Goal: Task Accomplishment & Management: Use online tool/utility

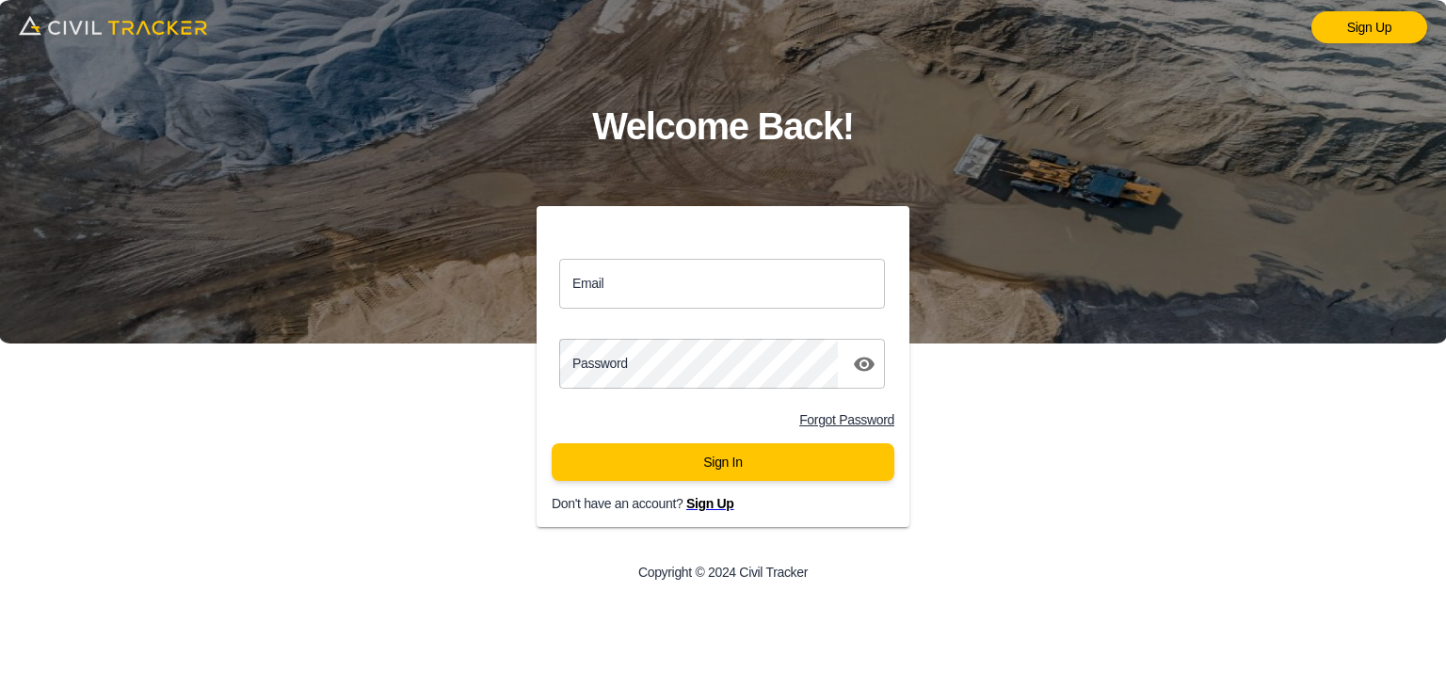
click at [693, 277] on input "Email" at bounding box center [722, 284] width 326 height 50
paste input "[EMAIL_ADDRESS][DOMAIN_NAME]"
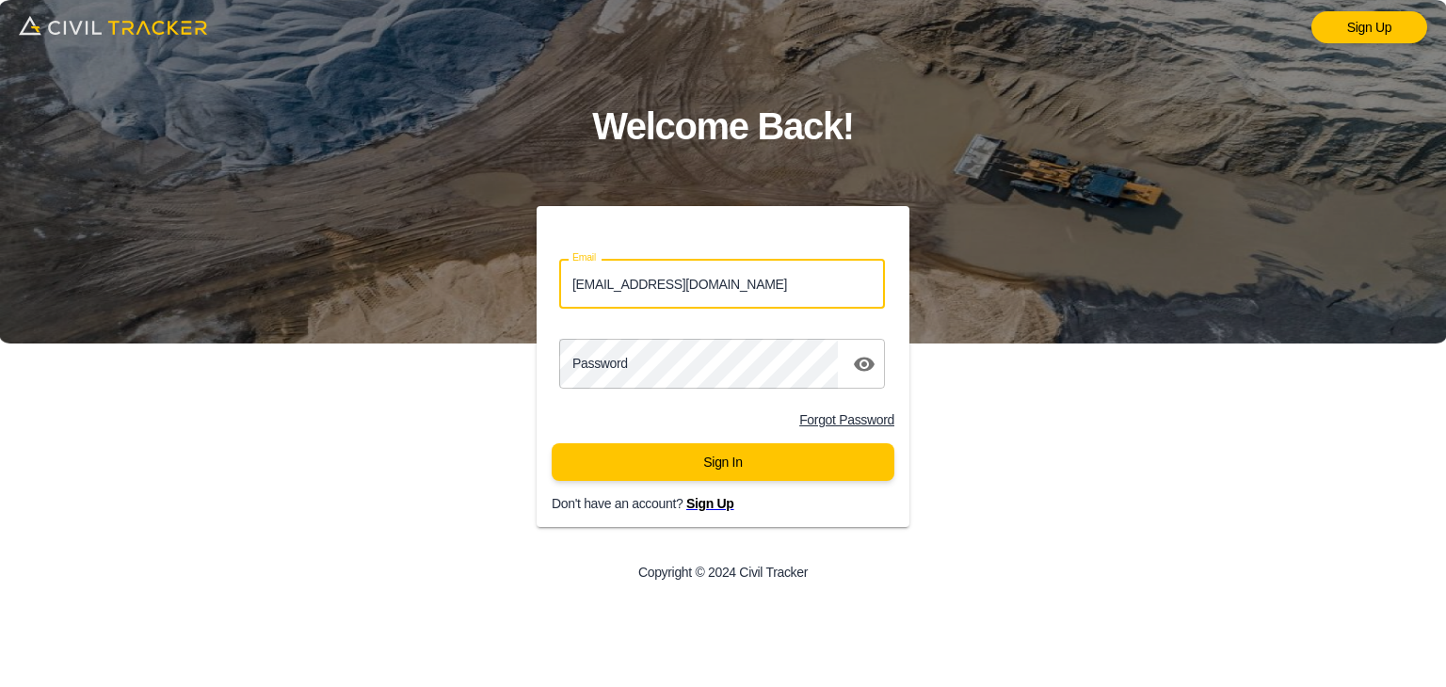
type input "[EMAIL_ADDRESS][DOMAIN_NAME]"
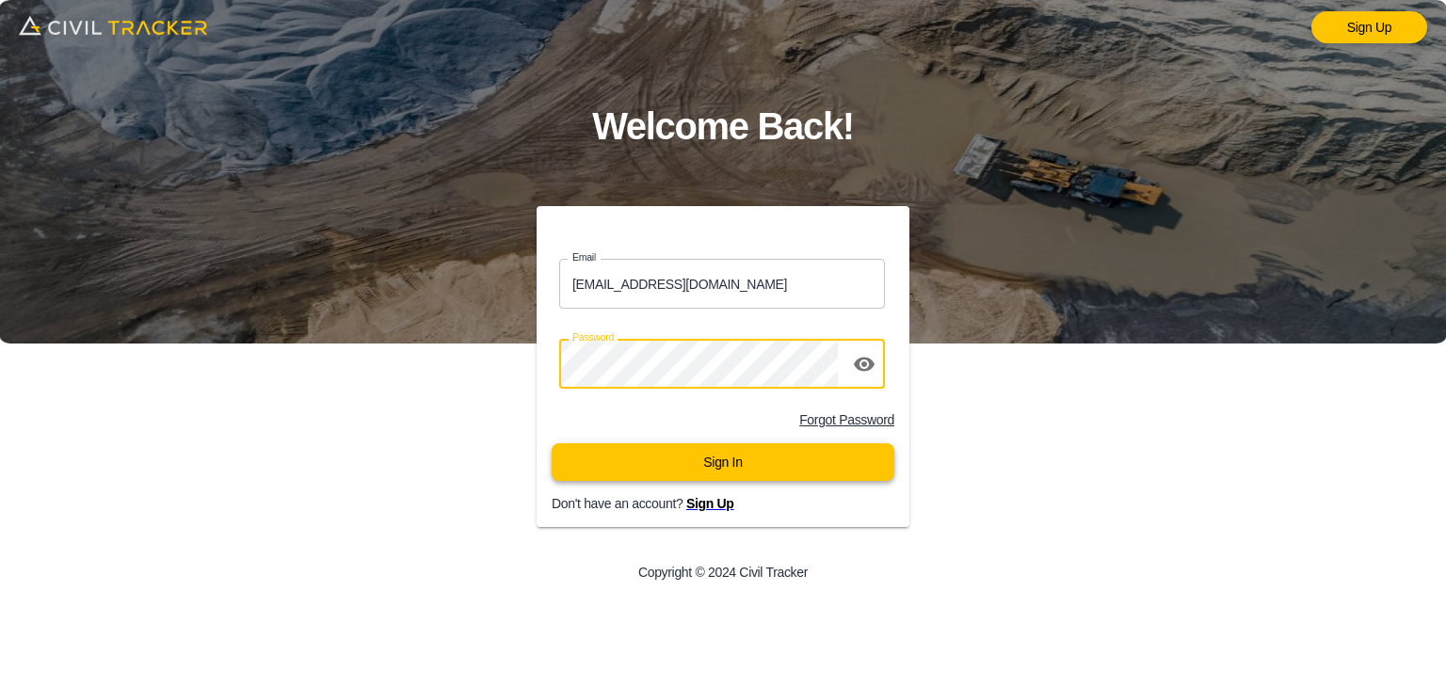
click at [648, 463] on button "Sign In" at bounding box center [723, 462] width 343 height 38
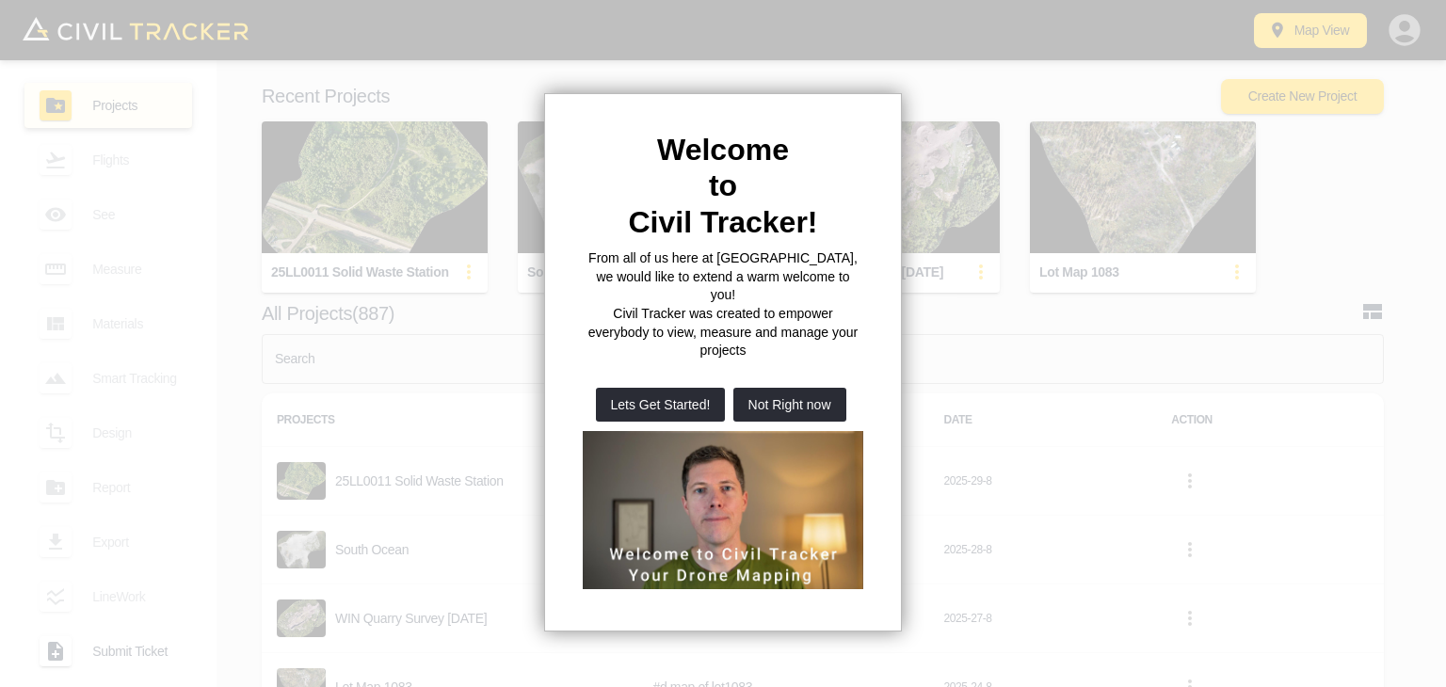
click at [1062, 227] on div at bounding box center [723, 343] width 1446 height 687
click at [973, 550] on div at bounding box center [723, 343] width 1446 height 687
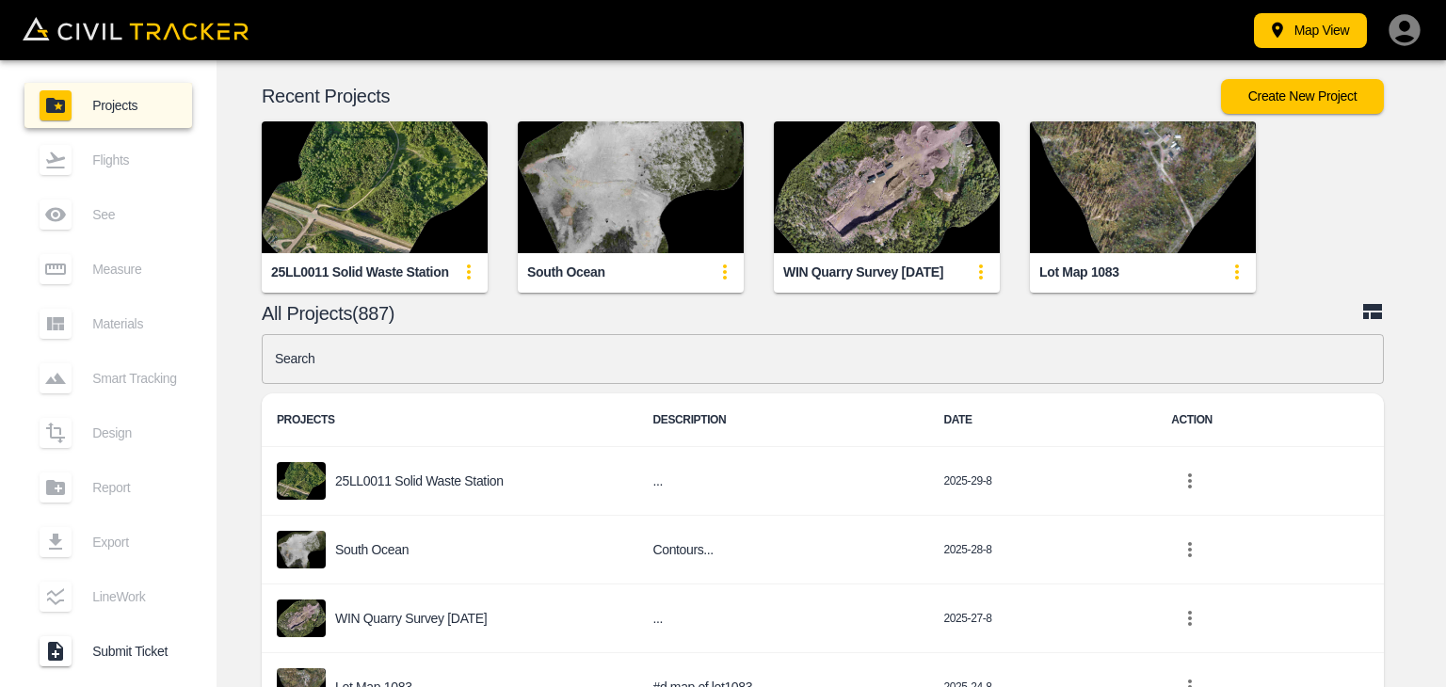
click at [1299, 260] on div "25LL0011 Solid Waste Station South ocean WIN Quarry Survey August 26 2025 Lot M…" at bounding box center [816, 191] width 1252 height 201
click at [1320, 37] on button "Map View" at bounding box center [1310, 30] width 113 height 35
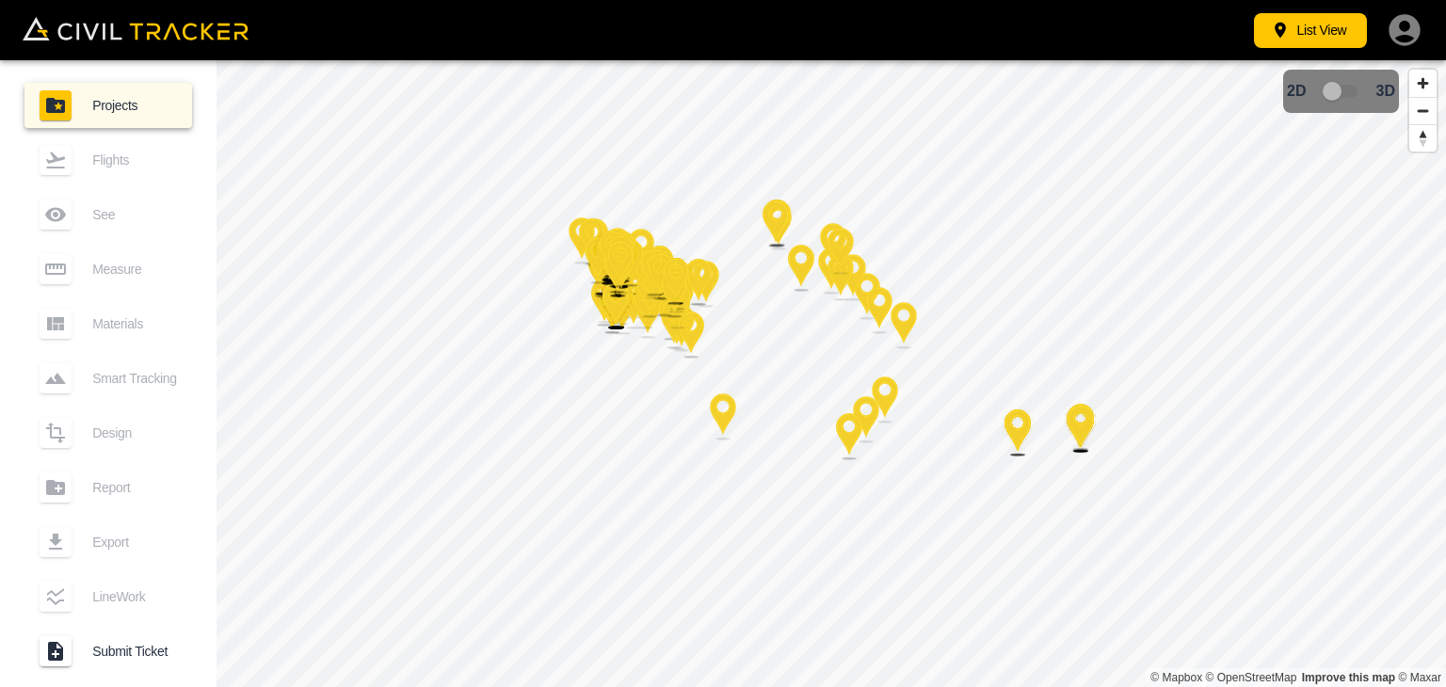
click at [111, 51] on div "List View" at bounding box center [723, 30] width 1446 height 60
click at [117, 38] on img at bounding box center [136, 29] width 226 height 24
click at [1277, 50] on div "List View" at bounding box center [723, 30] width 1446 height 60
click at [1284, 32] on icon "button" at bounding box center [1280, 30] width 19 height 19
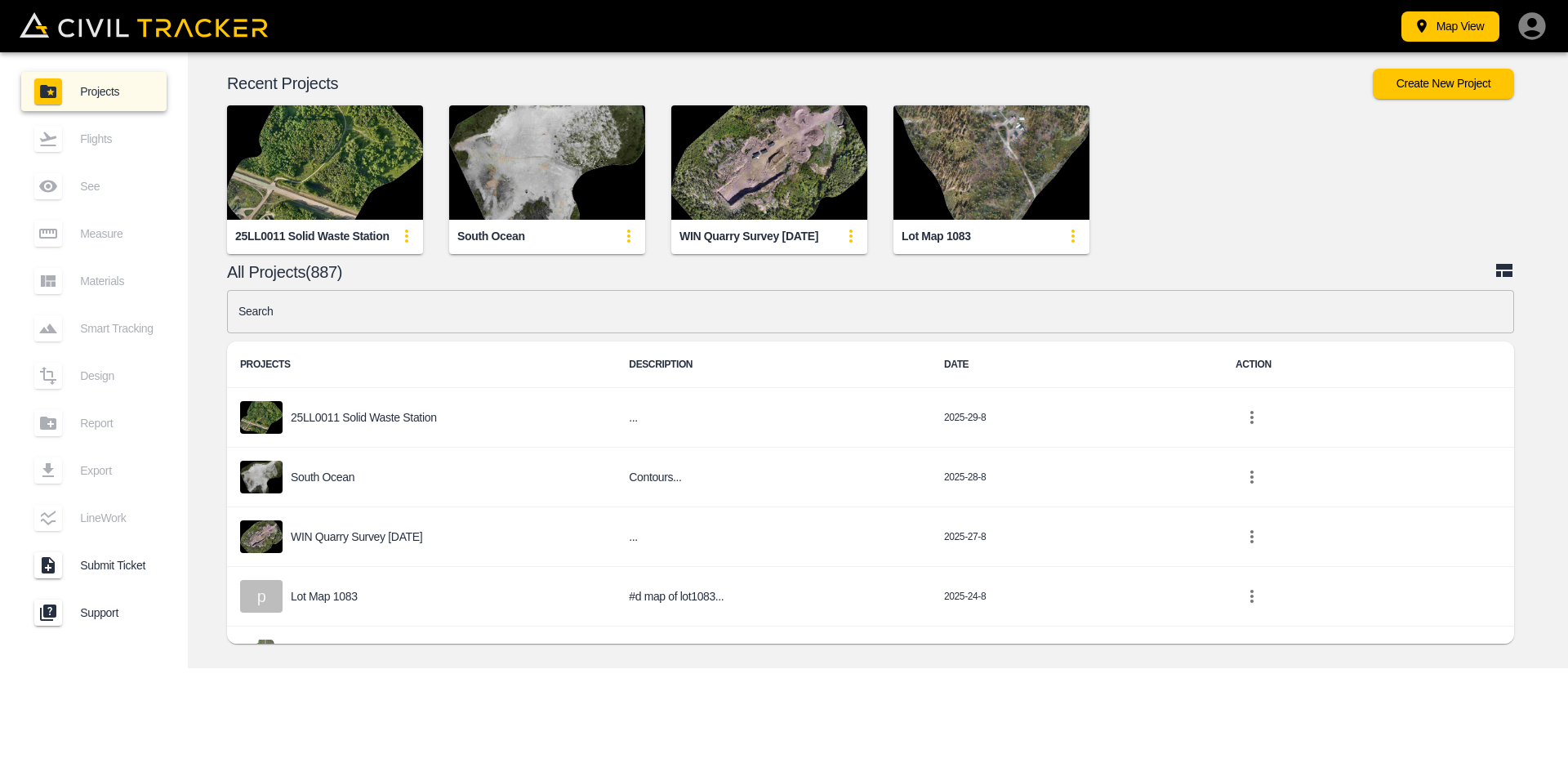
click at [372, 173] on img "button" at bounding box center [325, 162] width 196 height 114
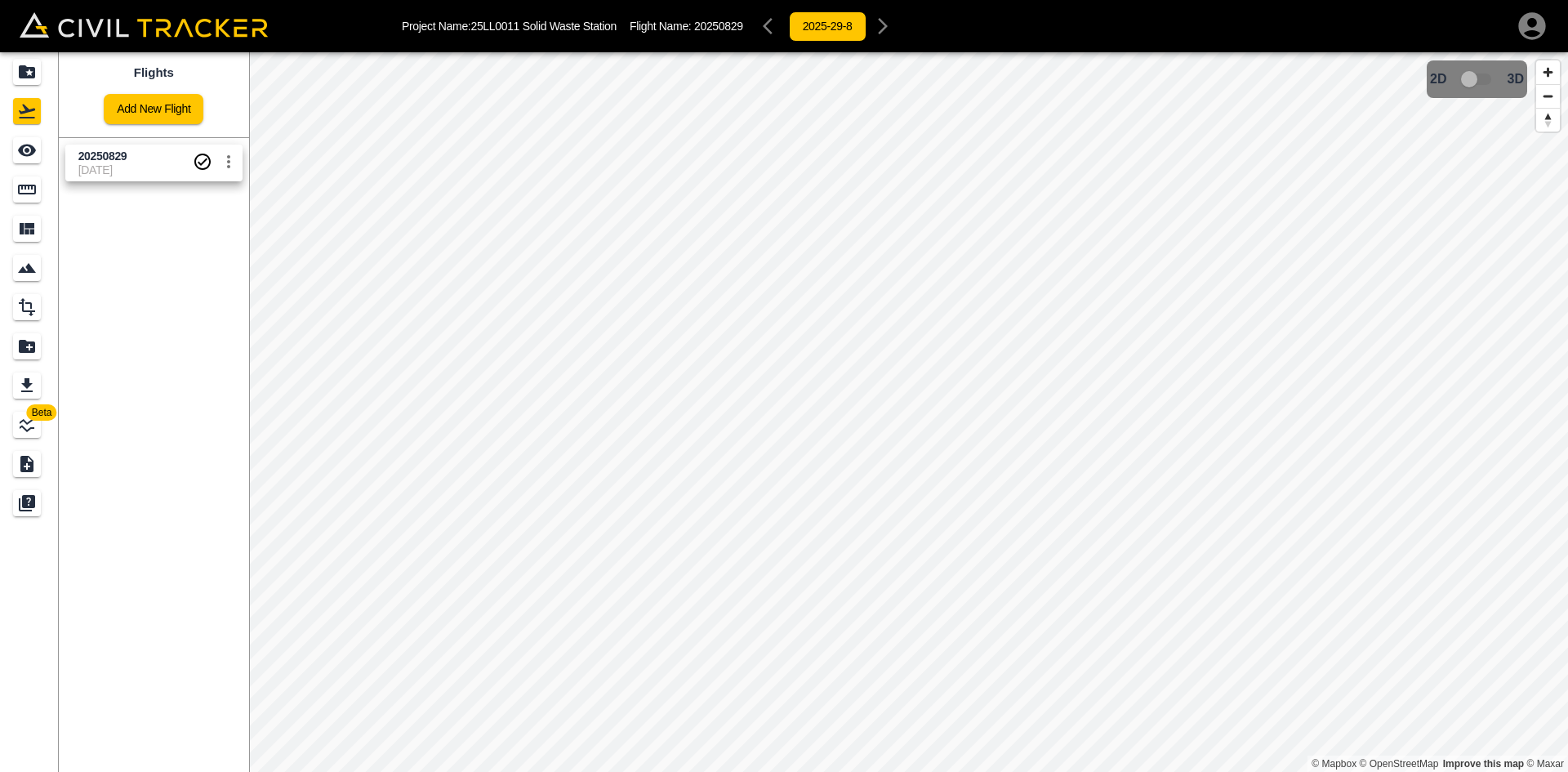
click at [136, 174] on span "[DATE]" at bounding box center [135, 169] width 114 height 13
click at [126, 162] on span "20250829" at bounding box center [135, 156] width 114 height 16
drag, startPoint x: 1434, startPoint y: 80, endPoint x: 1450, endPoint y: 80, distance: 16.0
click at [1253, 80] on div "2D 3D" at bounding box center [1477, 79] width 94 height 31
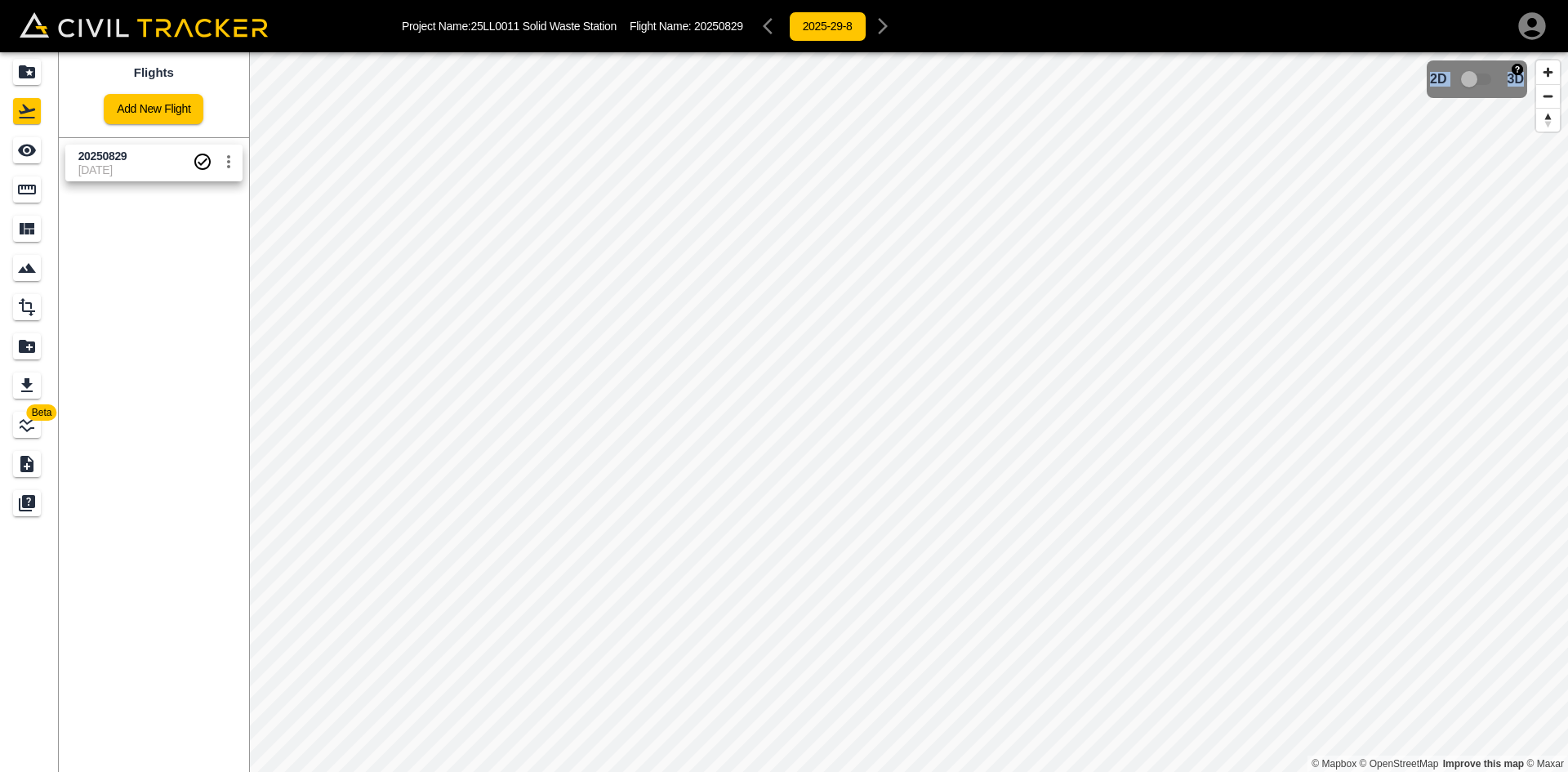
drag, startPoint x: 1431, startPoint y: 79, endPoint x: 1522, endPoint y: 75, distance: 91.1
click at [1253, 75] on div "2D 3D" at bounding box center [1477, 79] width 94 height 31
click at [1253, 85] on span "3D" at bounding box center [1515, 79] width 16 height 15
click at [62, 26] on img at bounding box center [144, 24] width 248 height 25
click at [30, 68] on icon "Projects" at bounding box center [27, 71] width 16 height 13
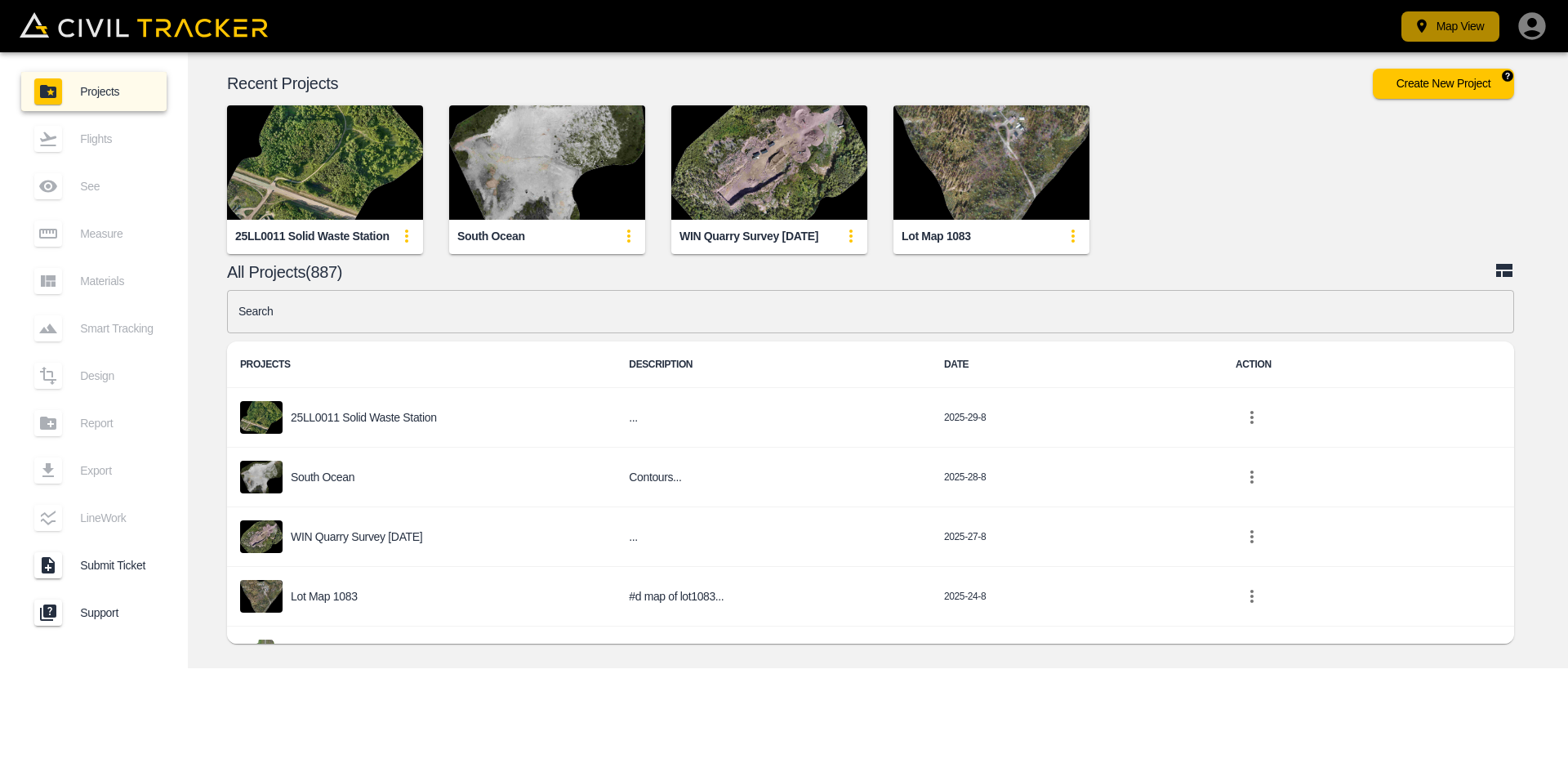
click at [1253, 36] on button "Map View" at bounding box center [1450, 26] width 98 height 30
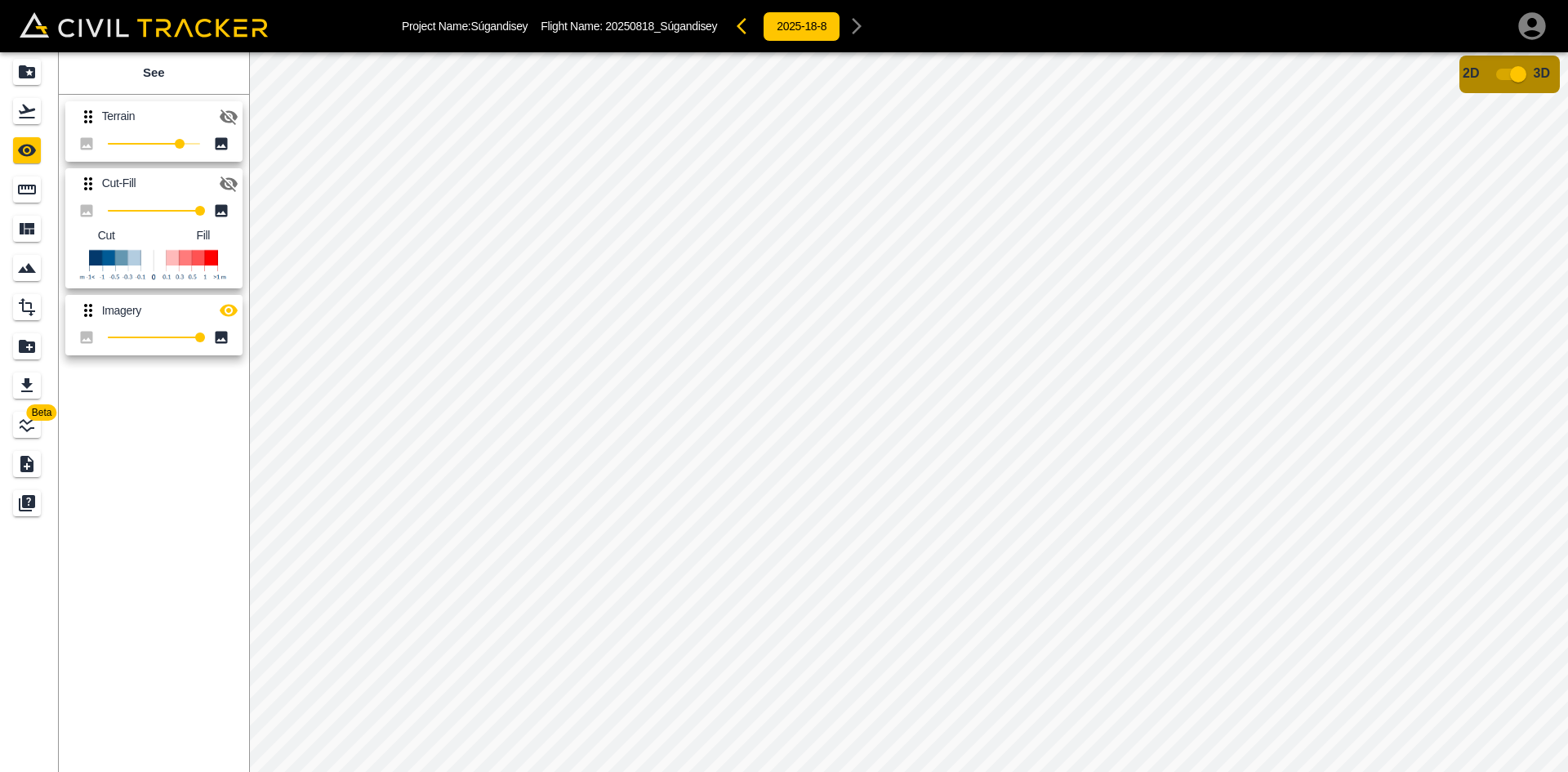
click at [1501, 75] on input "checkbox" at bounding box center [1518, 75] width 93 height 31
click at [232, 113] on icon "button" at bounding box center [228, 117] width 18 height 16
click at [232, 109] on icon "button" at bounding box center [228, 116] width 20 height 20
click at [227, 179] on icon "button" at bounding box center [228, 184] width 18 height 16
type input "39"
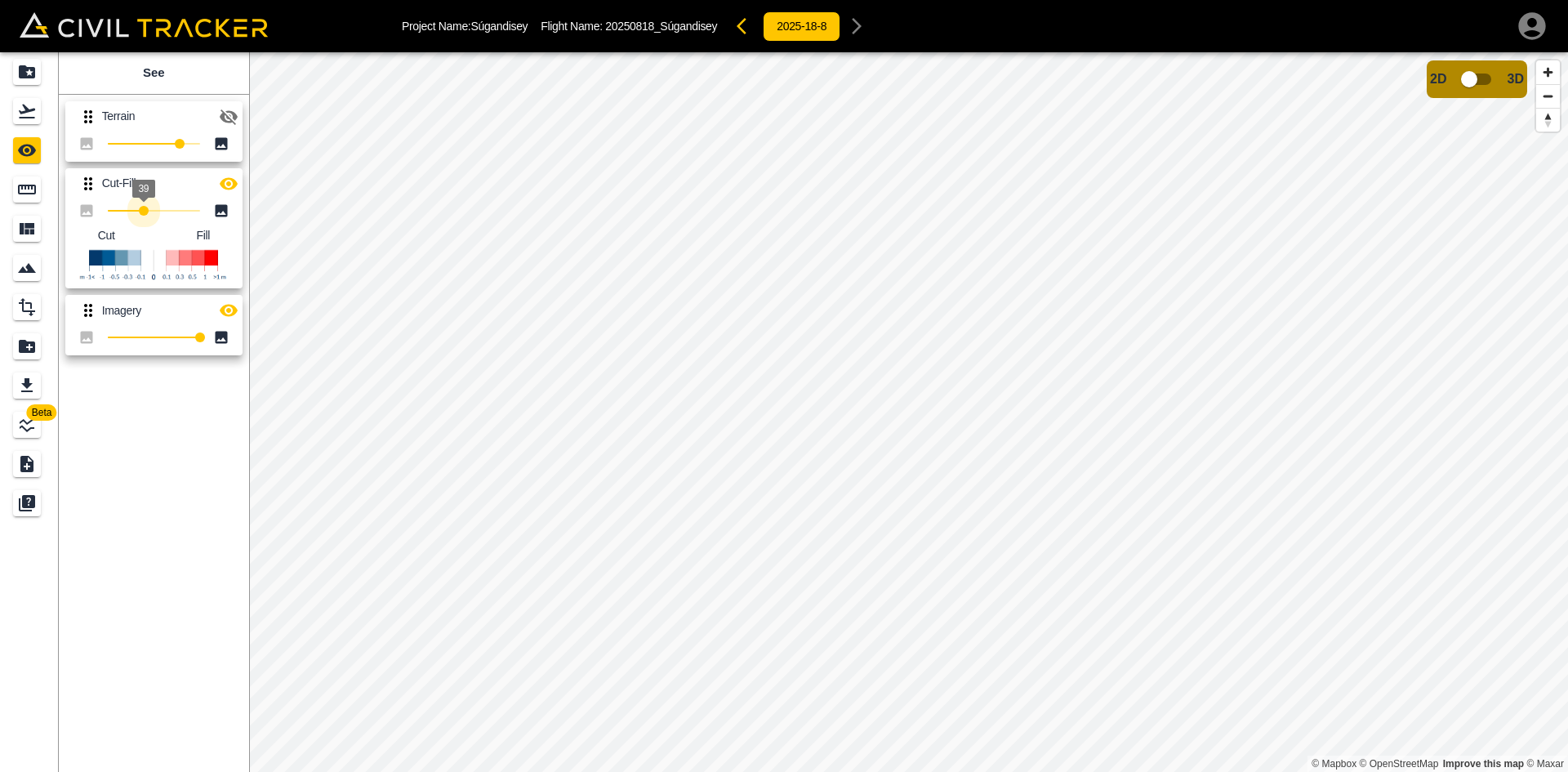
drag, startPoint x: 188, startPoint y: 208, endPoint x: 144, endPoint y: 216, distance: 44.7
click at [144, 216] on span "39" at bounding box center [143, 210] width 10 height 10
click at [225, 181] on icon "button" at bounding box center [228, 184] width 20 height 20
click at [226, 305] on icon "button" at bounding box center [228, 311] width 18 height 12
click at [234, 311] on icon "button" at bounding box center [228, 311] width 18 height 16
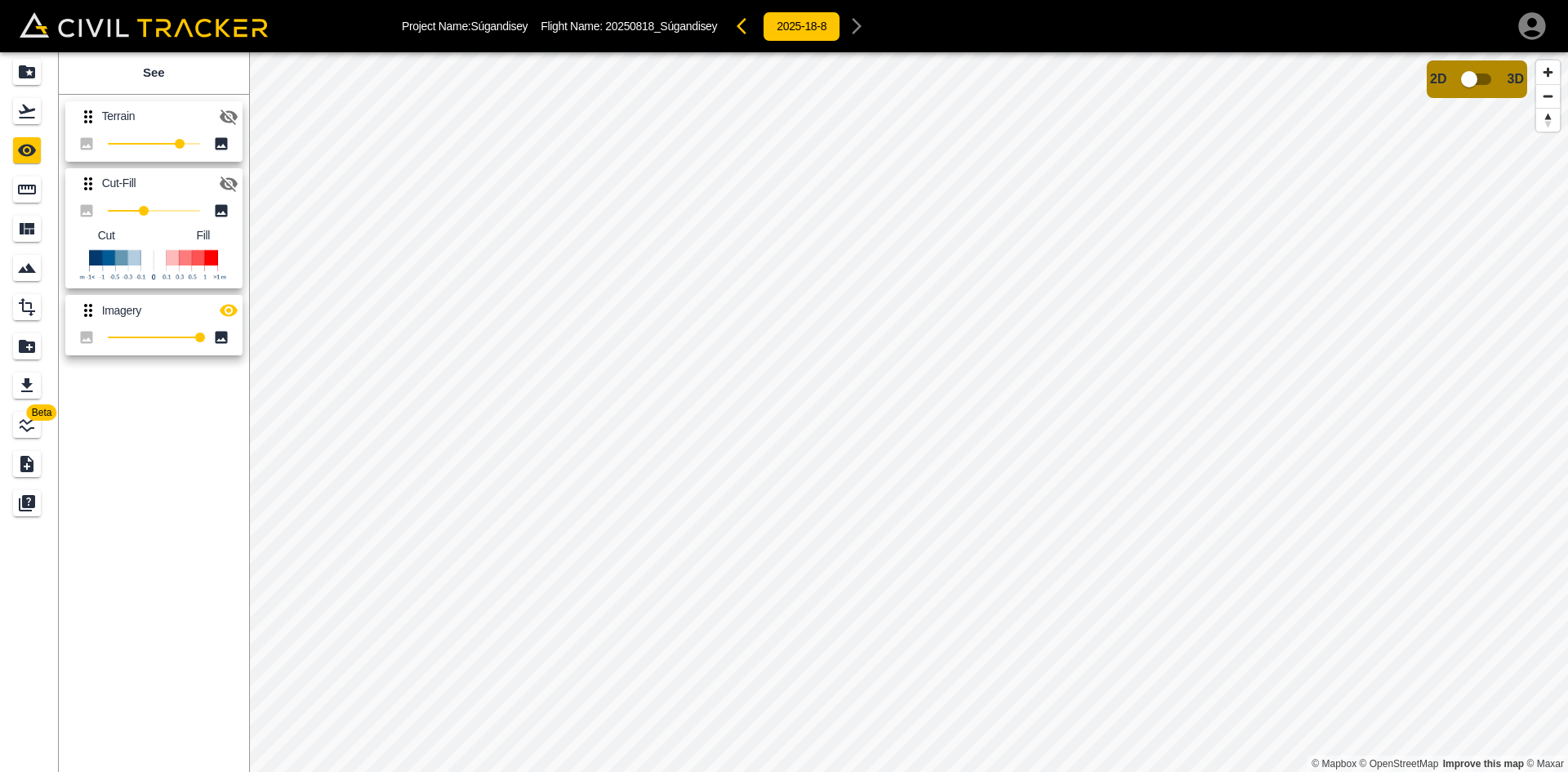
click at [227, 309] on icon "button" at bounding box center [228, 311] width 20 height 20
drag, startPoint x: 202, startPoint y: 336, endPoint x: 148, endPoint y: 338, distance: 54.0
click at [148, 338] on span "44" at bounding box center [148, 337] width 10 height 10
type input "72"
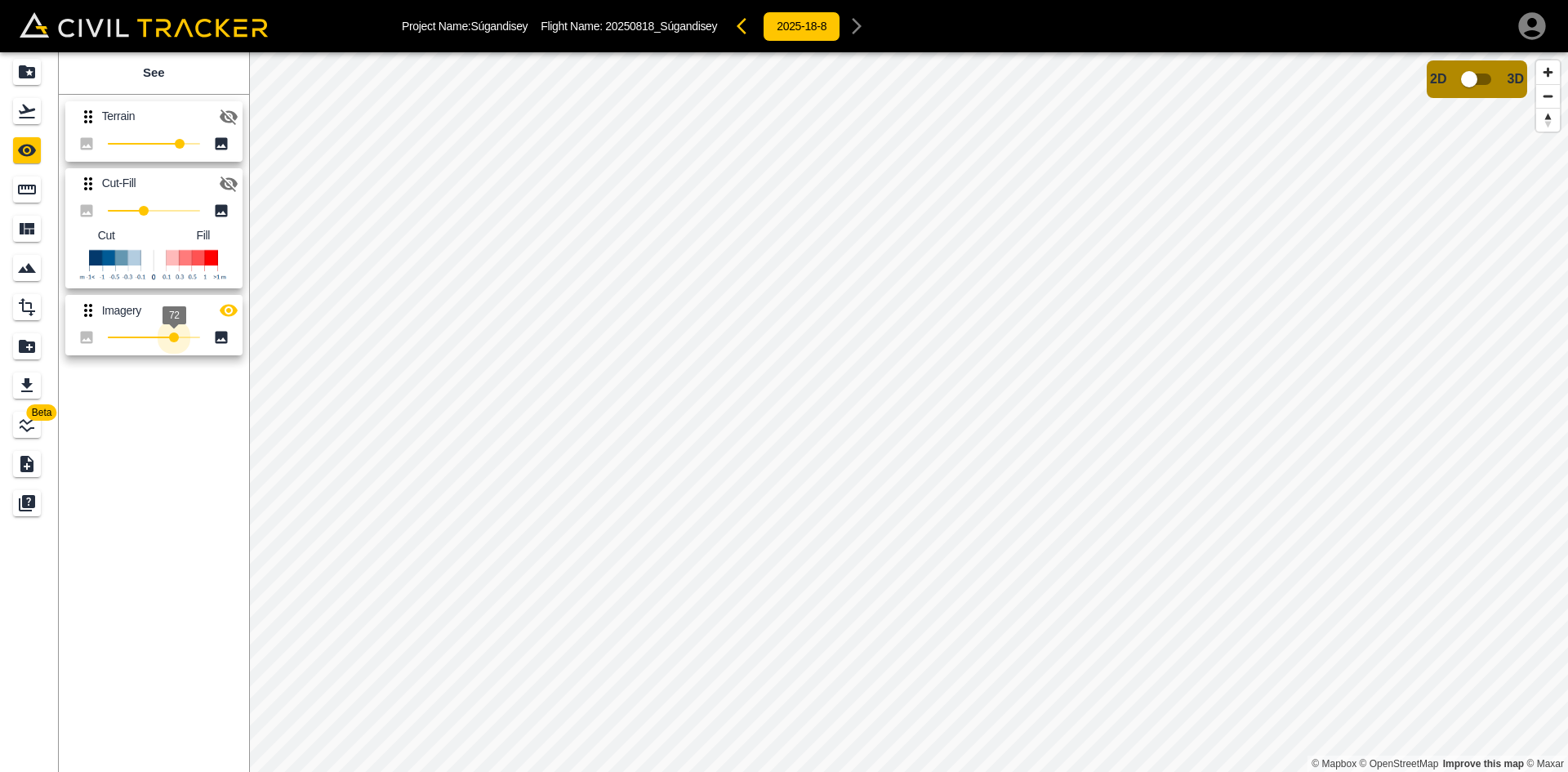
drag, startPoint x: 153, startPoint y: 329, endPoint x: 174, endPoint y: 337, distance: 22.5
click at [174, 337] on span "72" at bounding box center [173, 337] width 10 height 10
